Goal: Obtain resource: Obtain resource

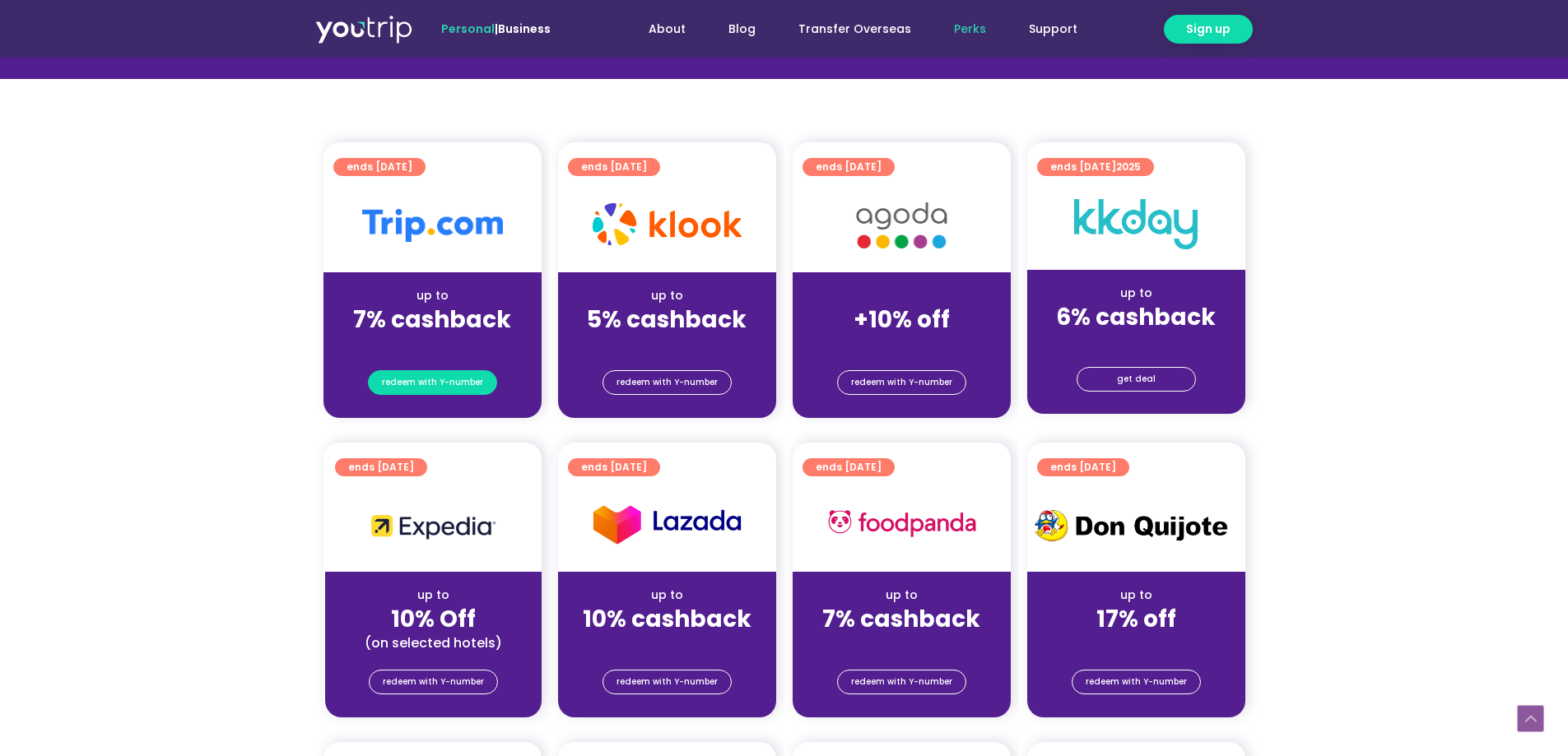
click at [438, 384] on span "redeem with Y-number" at bounding box center [432, 382] width 101 height 23
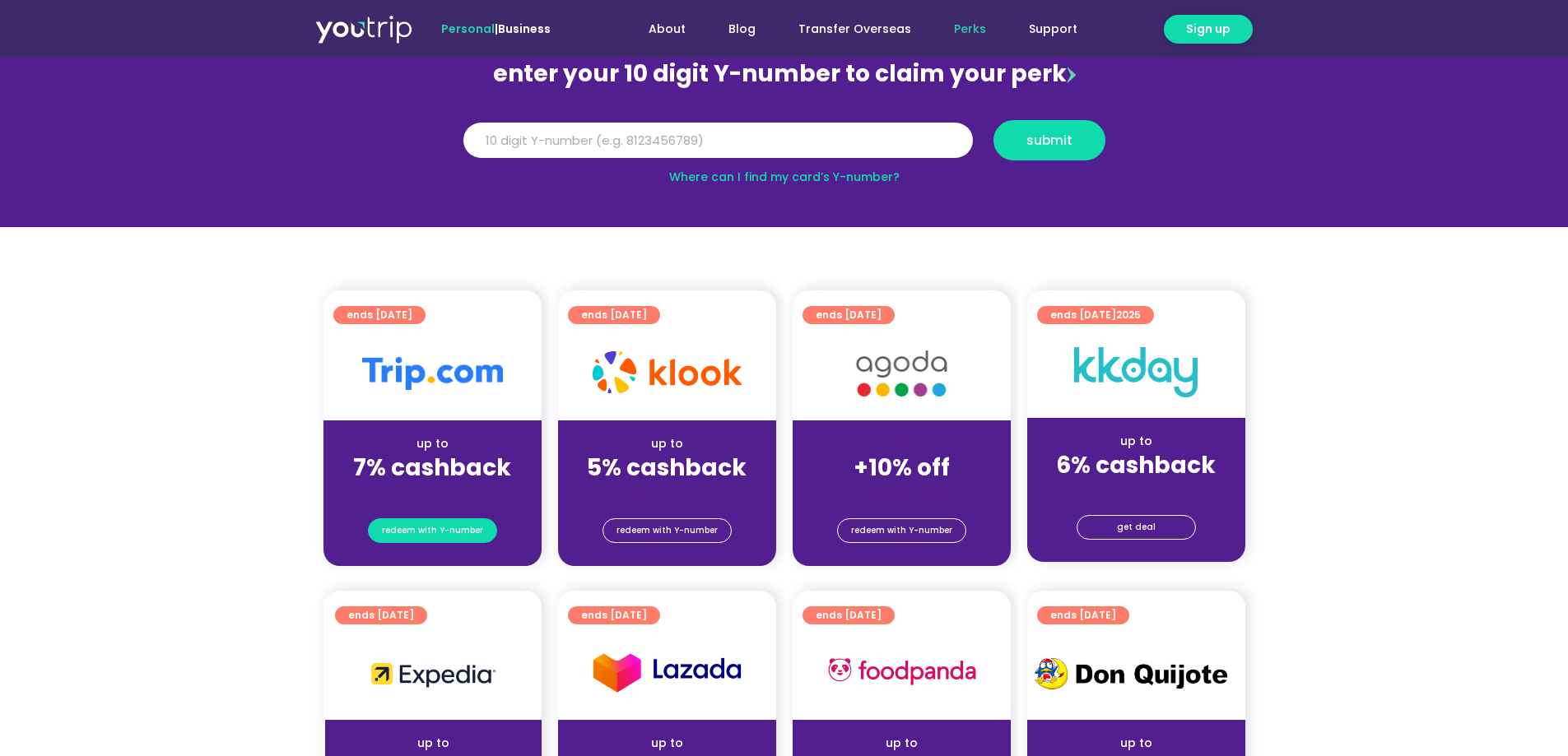
click at [440, 523] on span "redeem with Y-number" at bounding box center [432, 530] width 101 height 23
click at [464, 525] on span "redeem with Y-number" at bounding box center [432, 530] width 101 height 23
click at [461, 533] on span "redeem with Y-number" at bounding box center [432, 530] width 101 height 23
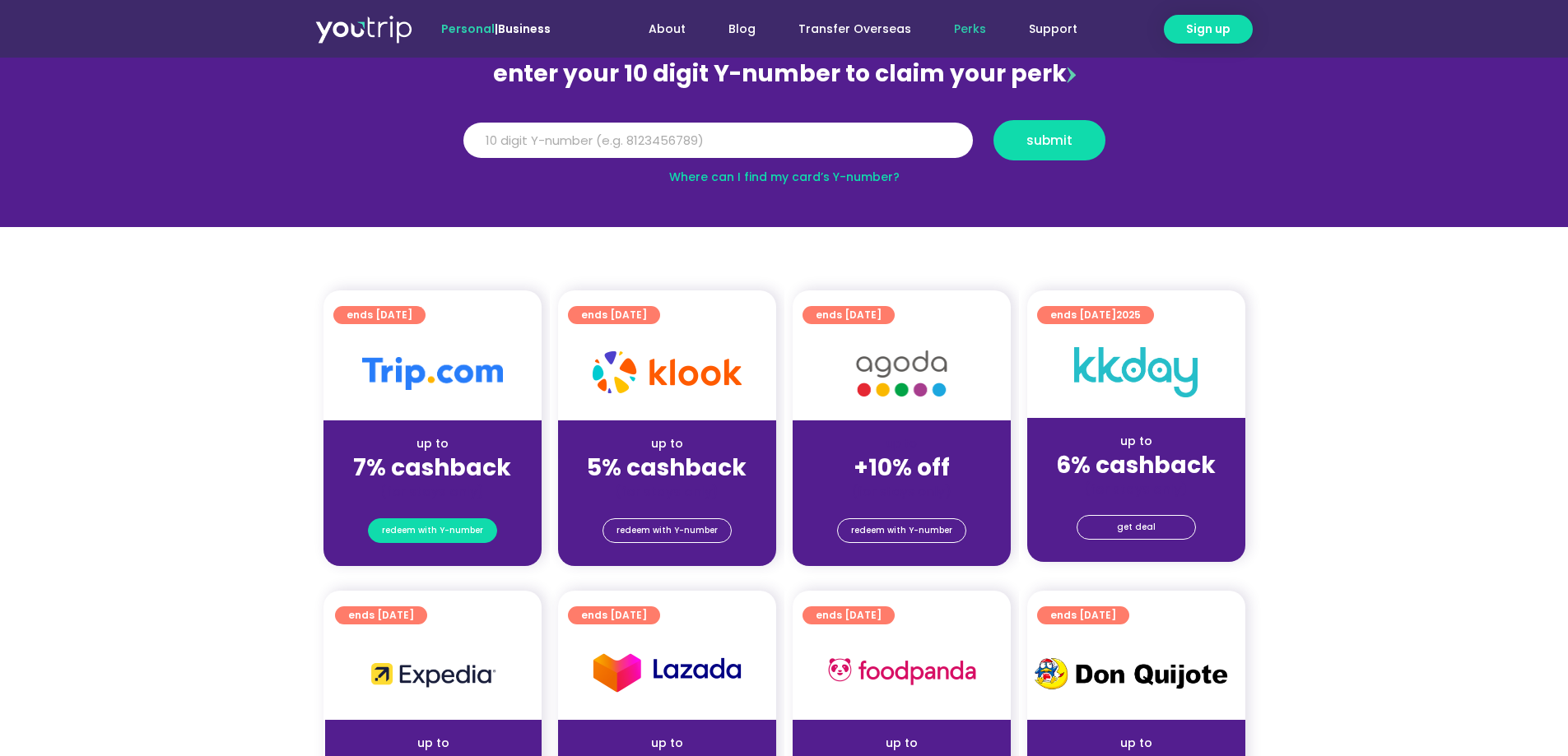
click at [461, 533] on span "redeem with Y-number" at bounding box center [432, 530] width 101 height 23
click at [449, 464] on strong "7% cashback" at bounding box center [432, 468] width 158 height 32
click at [471, 426] on div "up to 7% cashback (for stays only)" at bounding box center [432, 460] width 218 height 80
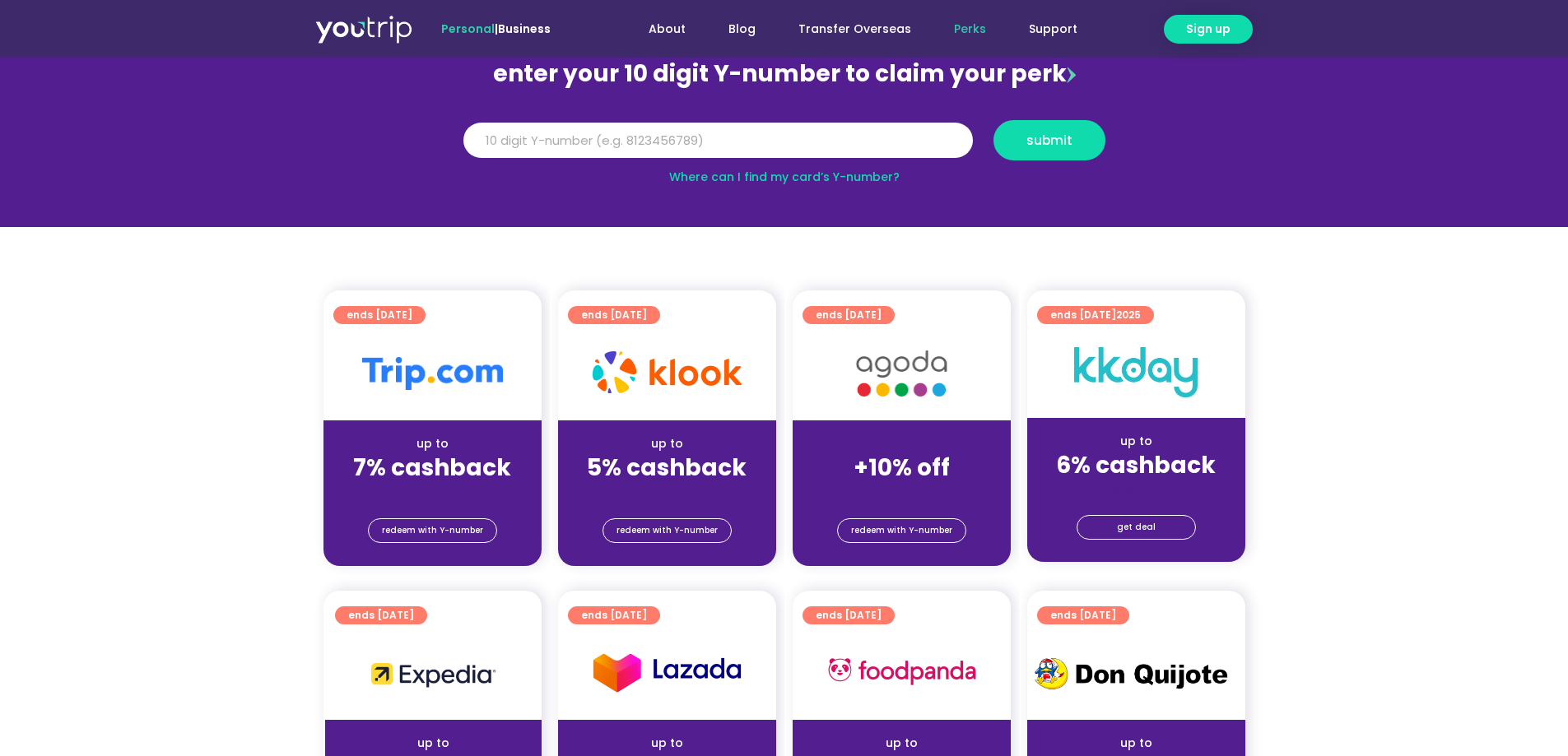
click at [468, 546] on div "redeem with Y-number" at bounding box center [432, 534] width 218 height 66
click at [464, 532] on span "redeem with Y-number" at bounding box center [432, 530] width 101 height 23
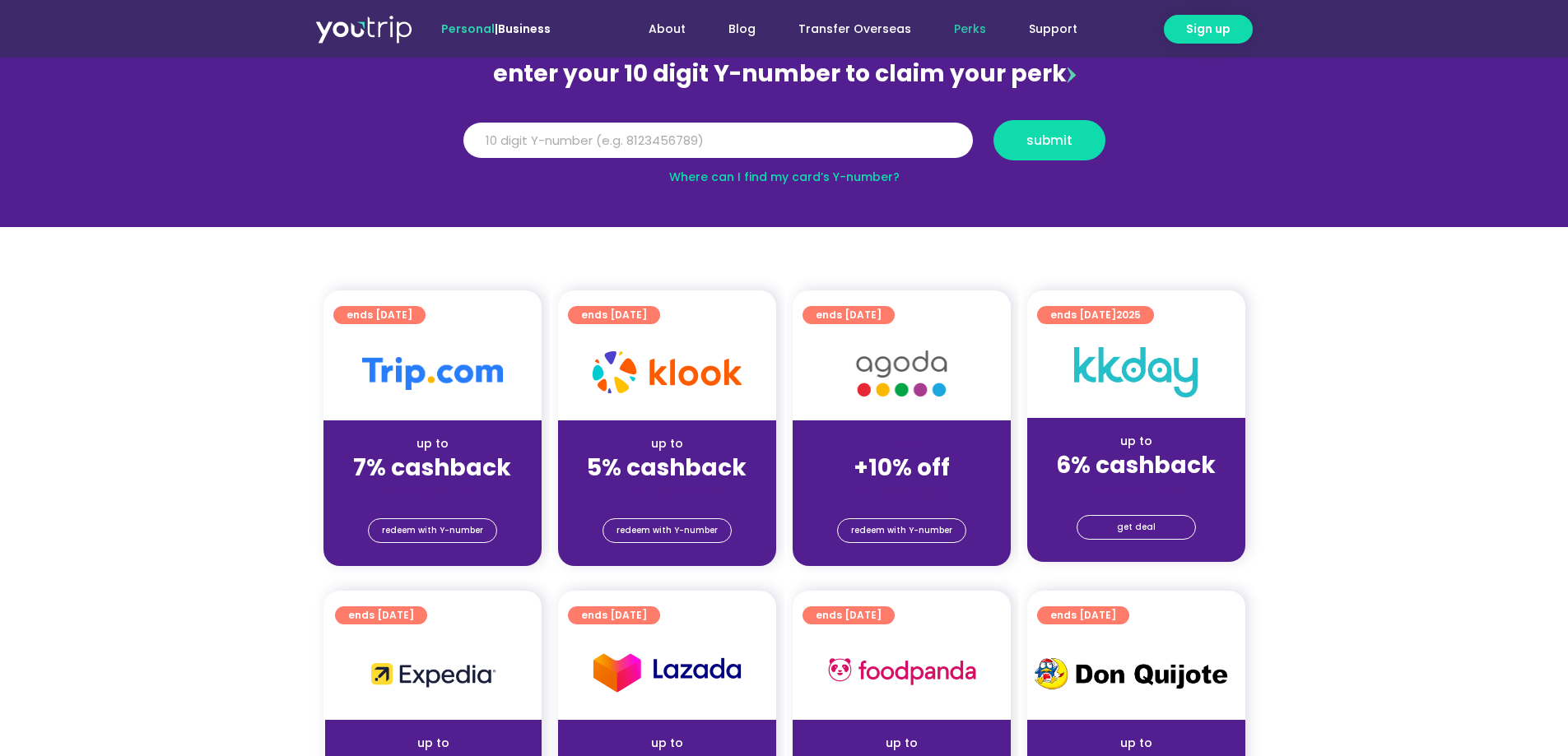
click at [448, 517] on div "redeem with Y-number" at bounding box center [432, 529] width 218 height 26
click at [448, 522] on span "redeem with Y-number" at bounding box center [432, 530] width 101 height 23
click at [686, 528] on span "redeem with Y-number" at bounding box center [666, 530] width 101 height 23
click at [442, 529] on span "redeem with Y-number" at bounding box center [432, 530] width 101 height 23
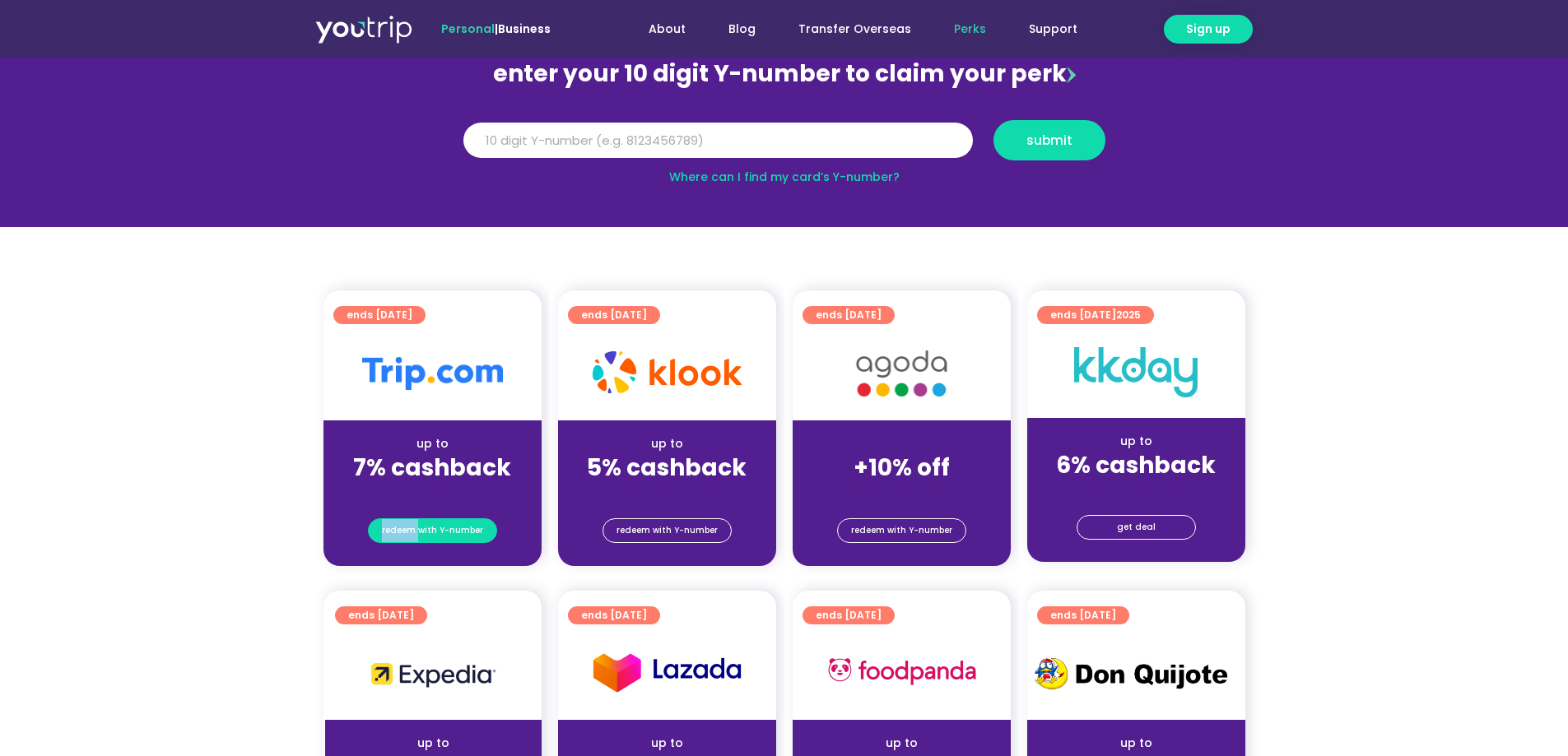
click at [442, 529] on span "redeem with Y-number" at bounding box center [432, 530] width 101 height 23
click at [396, 513] on div "redeem with Y-number" at bounding box center [432, 534] width 218 height 66
click at [407, 519] on span "redeem with Y-number" at bounding box center [432, 530] width 101 height 23
click at [385, 536] on span "redeem with Y-number" at bounding box center [432, 530] width 101 height 23
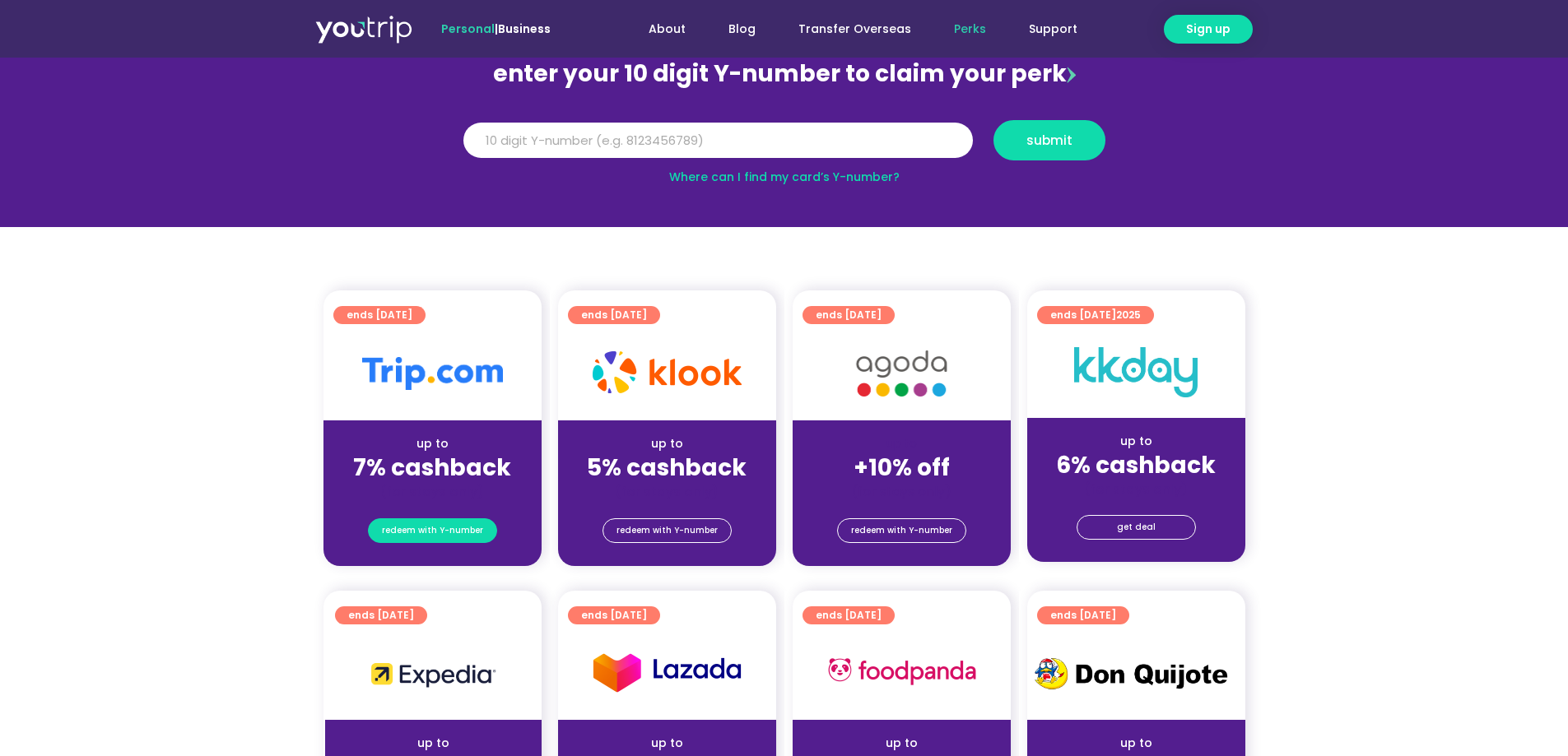
click at [385, 536] on span "redeem with Y-number" at bounding box center [432, 530] width 101 height 23
drag, startPoint x: 0, startPoint y: 423, endPoint x: 406, endPoint y: 495, distance: 412.3
click at [28, 423] on section "ends 31 Mar 2027 up to 7% cashback (for stays only) redeem with Y-number ends 3…" at bounding box center [784, 438] width 1568 height 295
click at [434, 545] on div "redeem with Y-number" at bounding box center [432, 534] width 218 height 66
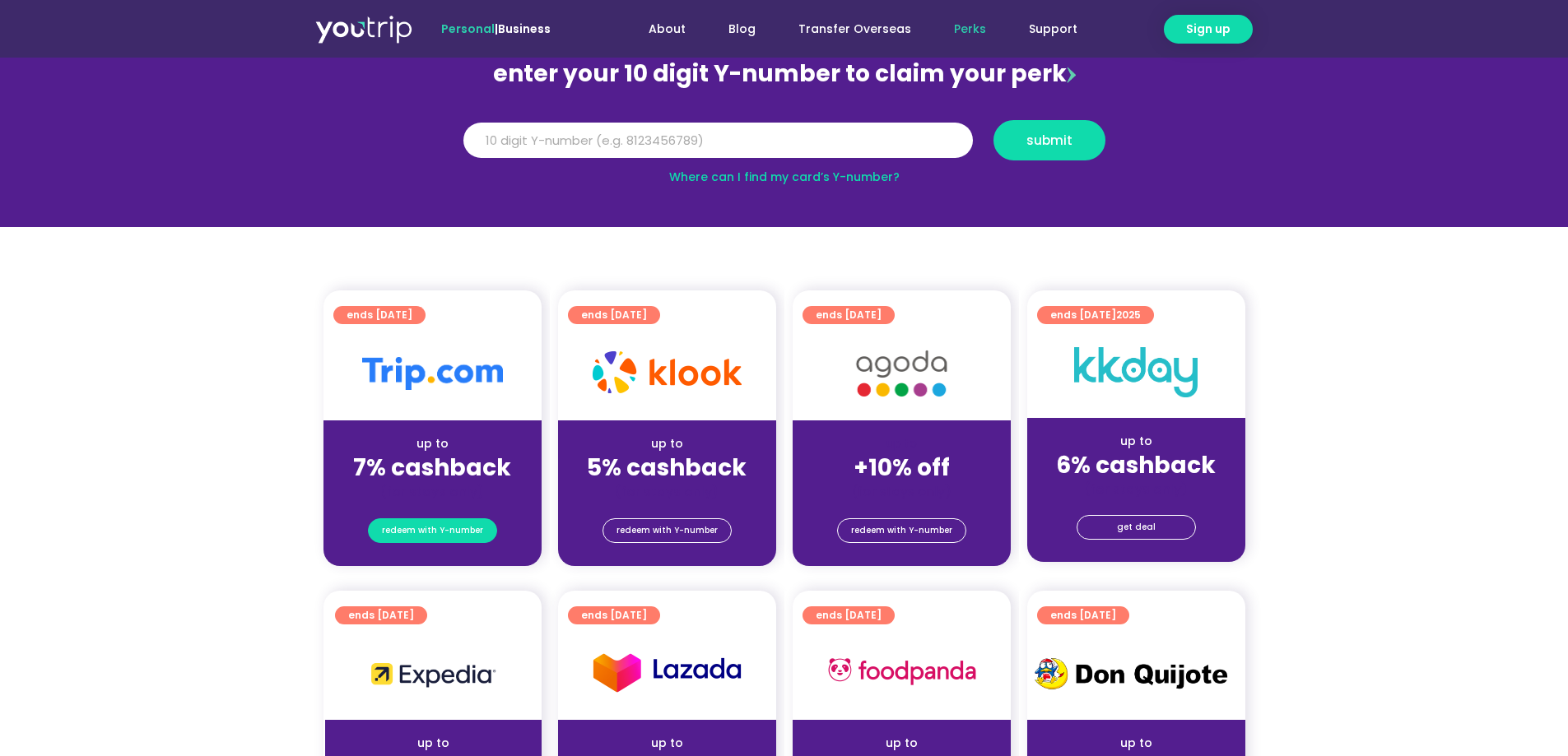
click at [445, 528] on span "redeem with Y-number" at bounding box center [432, 530] width 101 height 23
click at [410, 535] on span "redeem with Y-number" at bounding box center [432, 530] width 101 height 23
click at [223, 529] on section "ends 31 Mar 2027 up to 7% cashback (for stays only) redeem with Y-number ends 3…" at bounding box center [784, 438] width 1568 height 295
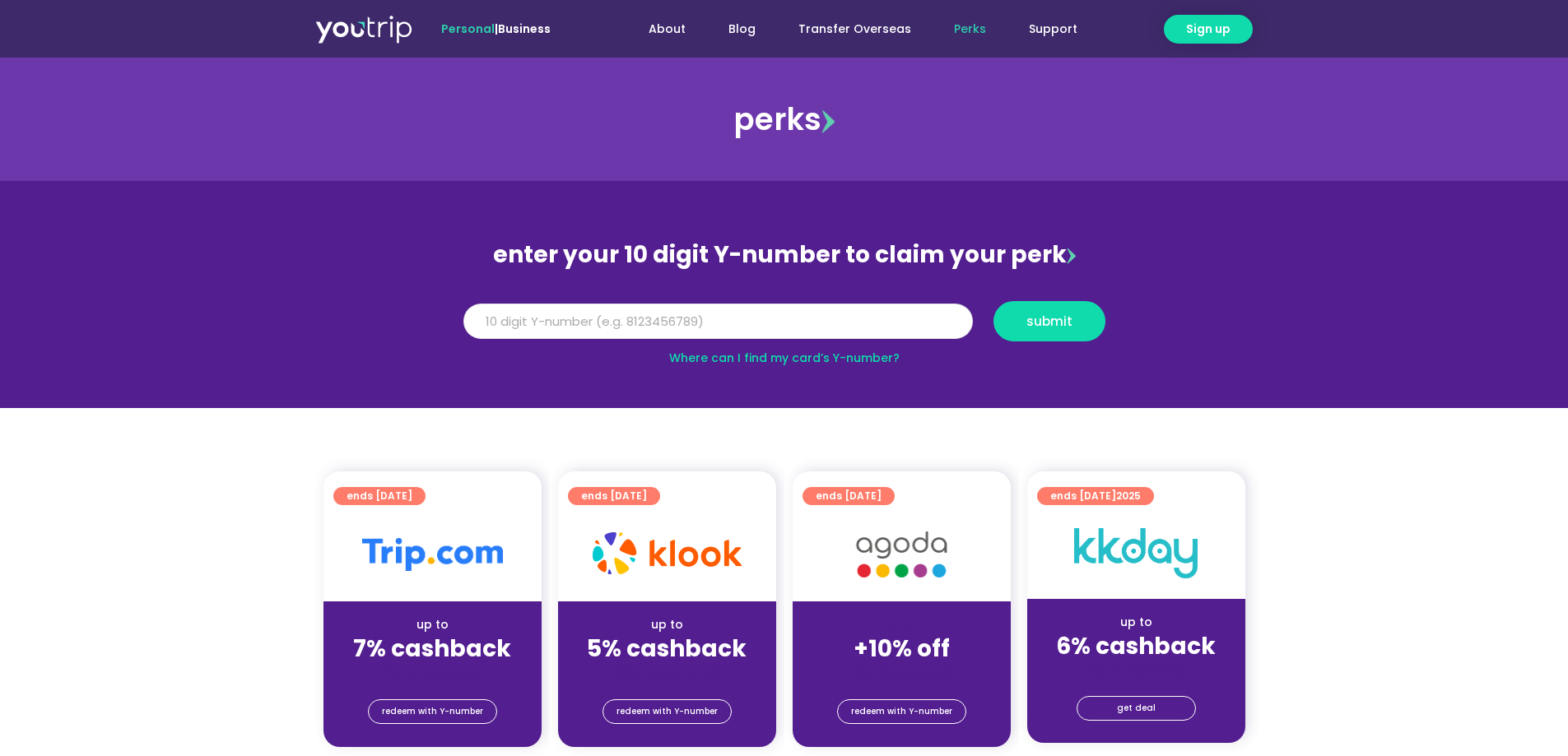
drag, startPoint x: 627, startPoint y: 339, endPoint x: 625, endPoint y: 331, distance: 8.2
click at [627, 339] on div "Y Number" at bounding box center [717, 322] width 530 height 41
type input "3"
type input "8124076341"
click at [1032, 319] on span "submit" at bounding box center [1049, 321] width 46 height 13
